Goal: Entertainment & Leisure: Consume media (video, audio)

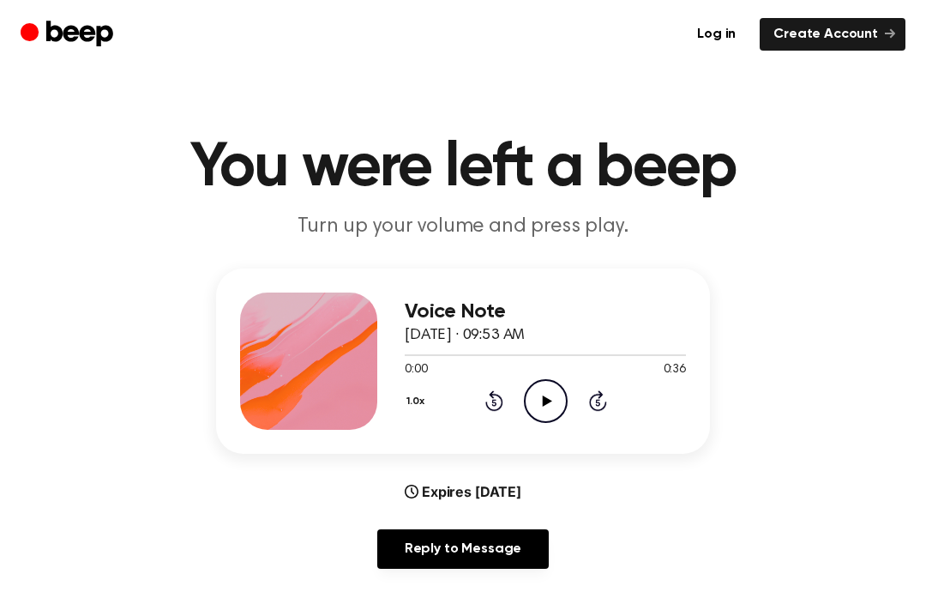
click at [548, 406] on icon "Play Audio" at bounding box center [546, 401] width 44 height 44
click at [525, 396] on circle at bounding box center [546, 401] width 42 height 42
click at [495, 406] on icon "Rewind 5 seconds" at bounding box center [493, 400] width 19 height 22
click at [494, 406] on icon "Rewind 5 seconds" at bounding box center [493, 400] width 19 height 22
click at [519, 411] on div "1.0x Rewind 5 seconds Play Audio Skip 5 seconds" at bounding box center [545, 401] width 281 height 44
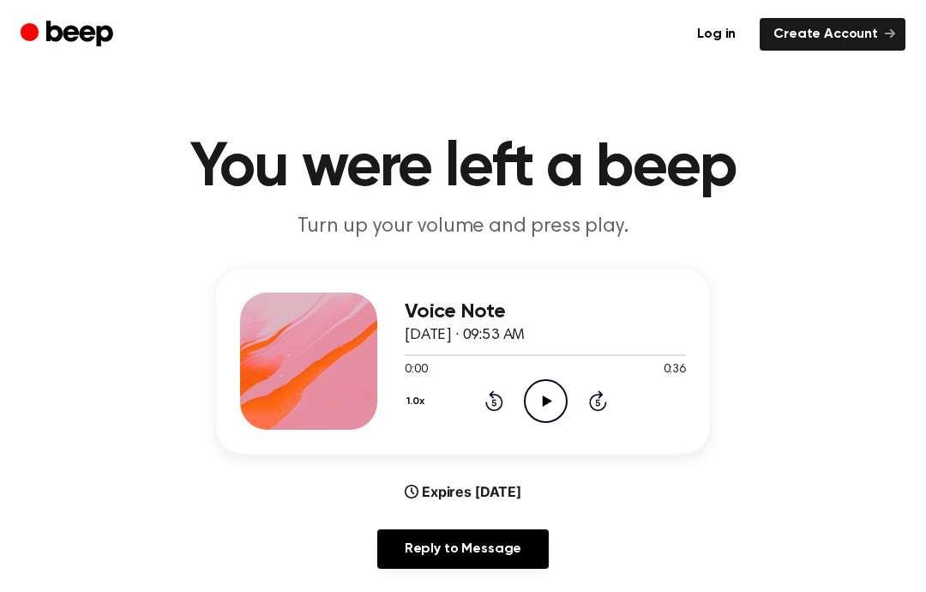
click at [533, 385] on icon "Play Audio" at bounding box center [546, 401] width 44 height 44
click at [400, 333] on div "Voice Note [DATE] · 09:53 AM 0:05 0:36 Your browser does not support the [objec…" at bounding box center [463, 360] width 494 height 185
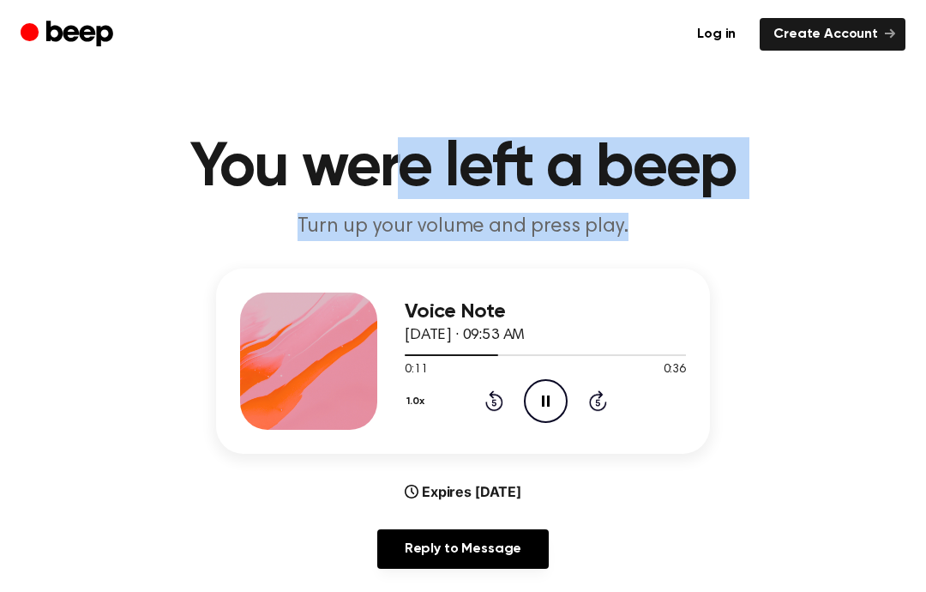
click at [601, 405] on icon "Skip 5 seconds" at bounding box center [597, 400] width 19 height 22
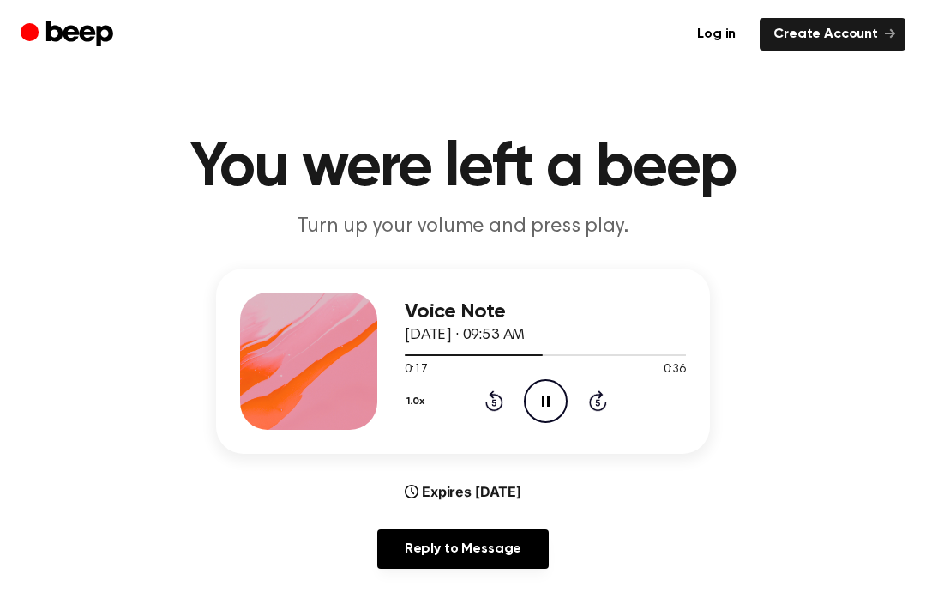
click at [502, 400] on icon at bounding box center [494, 400] width 18 height 21
click at [485, 387] on div "1.0x Rewind 5 seconds Pause Audio Skip 5 seconds" at bounding box center [545, 401] width 281 height 44
click at [493, 394] on icon at bounding box center [494, 400] width 18 height 21
click at [484, 409] on icon "Rewind 5 seconds" at bounding box center [493, 400] width 19 height 22
click at [480, 406] on div "1.0x Rewind 5 seconds Pause Audio Skip 5 seconds" at bounding box center [545, 401] width 281 height 44
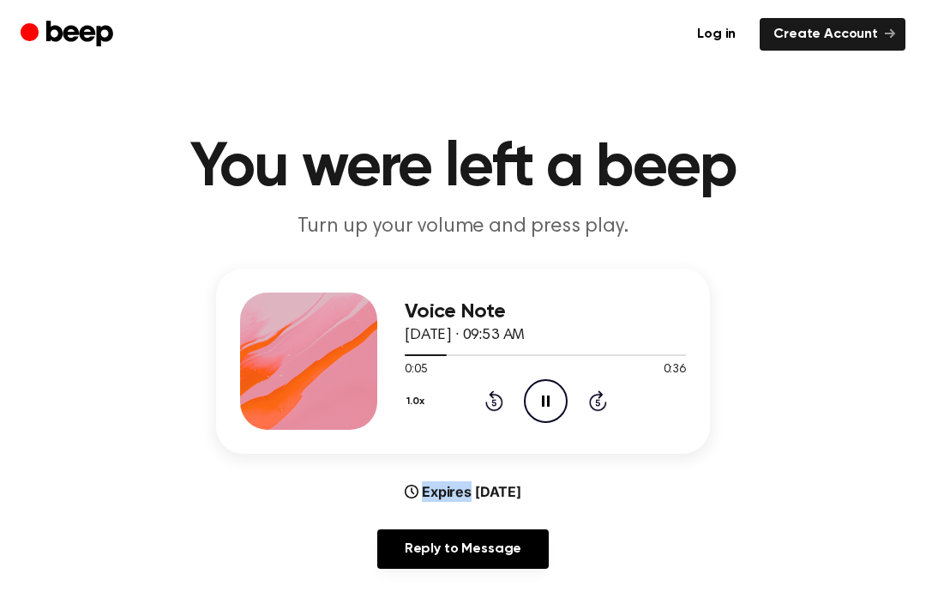
click at [491, 389] on icon "Rewind 5 seconds" at bounding box center [493, 400] width 19 height 22
click at [495, 394] on icon at bounding box center [494, 400] width 18 height 21
click at [473, 421] on div "1.0x Rewind 5 seconds Pause Audio Skip 5 seconds" at bounding box center [545, 401] width 281 height 44
click at [12, 405] on main "You were left a beep Turn up your volume and press play. Voice Note [DATE] · 09…" at bounding box center [463, 552] width 926 height 1105
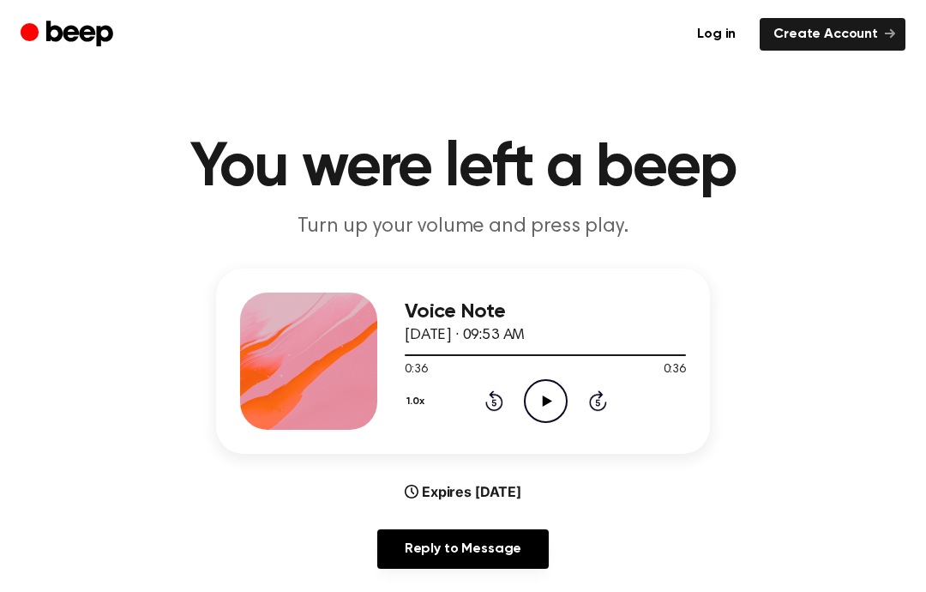
click at [925, 263] on main "You were left a beep Turn up your volume and press play. Voice Note [DATE] · 09…" at bounding box center [463, 552] width 926 height 1105
